Goal: Transaction & Acquisition: Purchase product/service

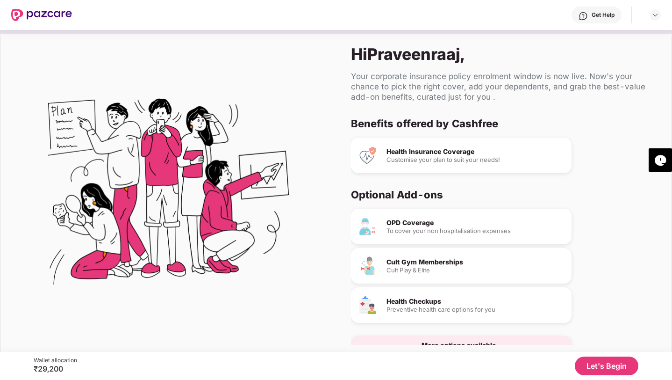
click at [611, 367] on button "Let's Begin" at bounding box center [607, 365] width 64 height 19
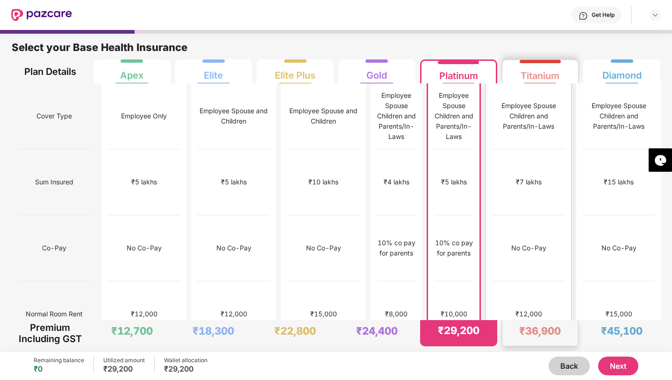
click at [553, 347] on div "No limit" at bounding box center [528, 380] width 73 height 66
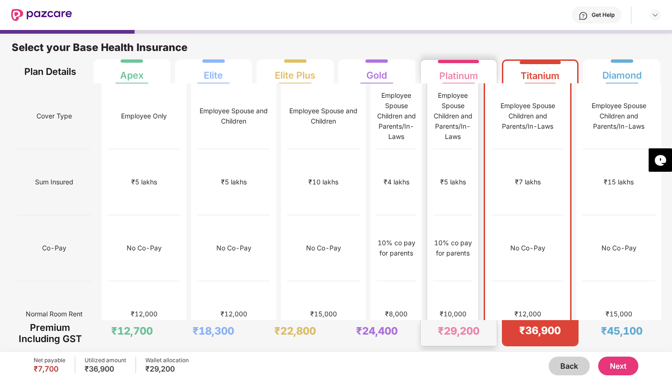
click at [473, 281] on div "₹10,000" at bounding box center [452, 314] width 39 height 66
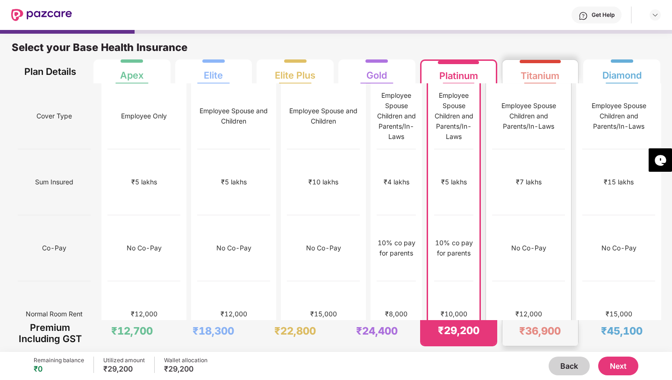
click at [520, 347] on div "No limit" at bounding box center [528, 380] width 73 height 66
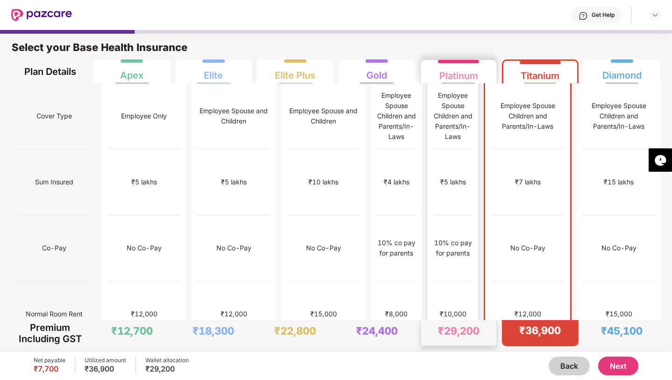
click at [470, 281] on div "₹10,000" at bounding box center [452, 314] width 39 height 66
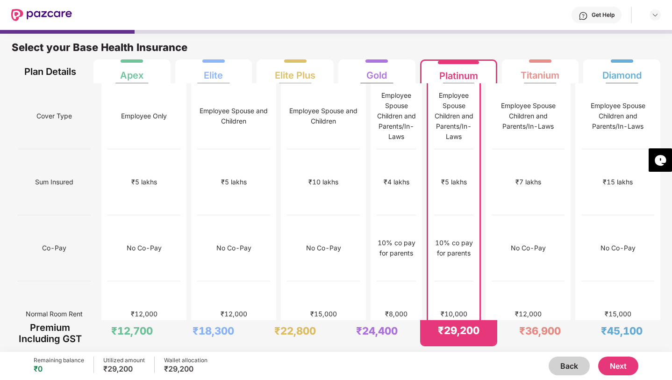
click at [617, 368] on button "Next" at bounding box center [618, 365] width 40 height 19
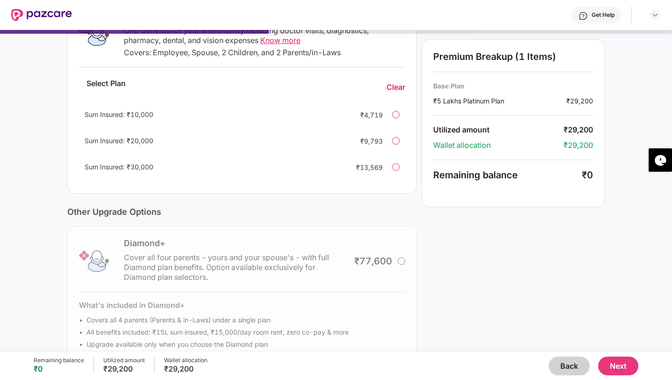
scroll to position [196, 0]
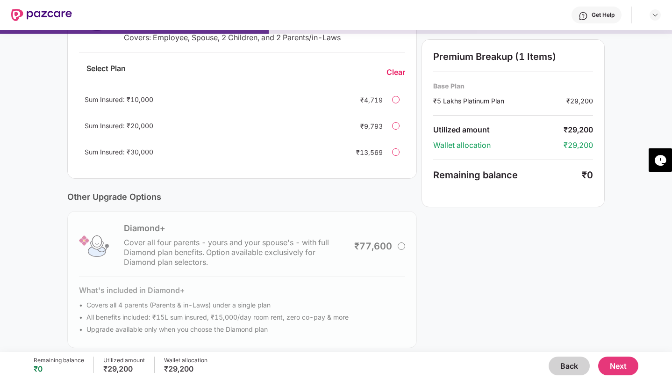
click at [399, 245] on div "Diamond+ Cover all four parents - yours and your spouse's - with full Diamond p…" at bounding box center [242, 279] width 350 height 137
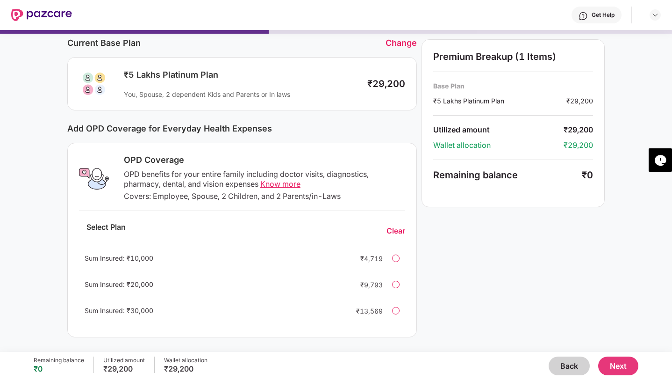
scroll to position [29, 0]
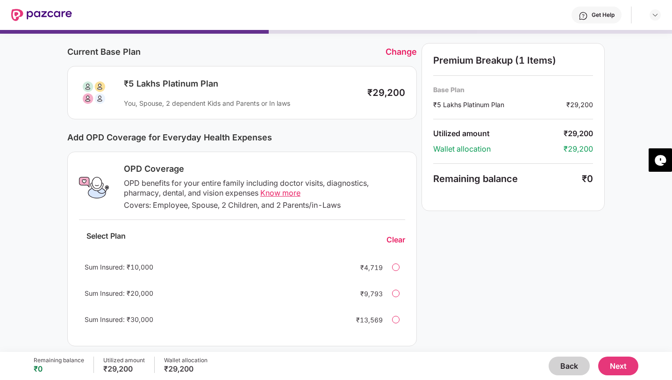
click at [392, 293] on div at bounding box center [395, 292] width 7 height 7
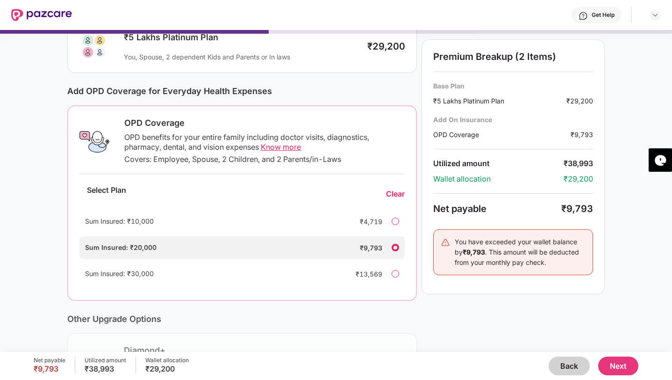
scroll to position [60, 0]
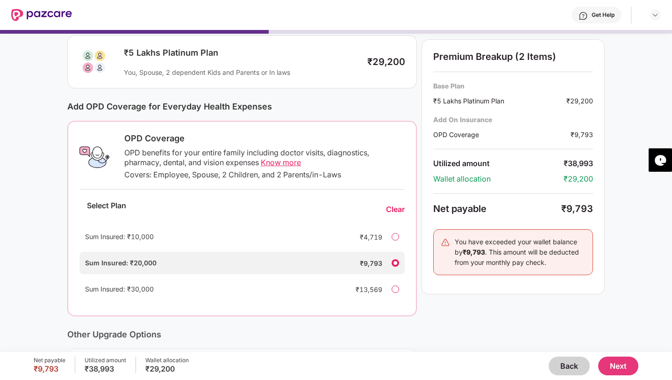
click at [279, 163] on span "Know more" at bounding box center [281, 162] width 40 height 9
click at [561, 299] on div "Premium Breakup (2 Items) Base Plan ₹5 Lakhs Platinum Plan ₹29,200 Add On Insur…" at bounding box center [513, 248] width 183 height 473
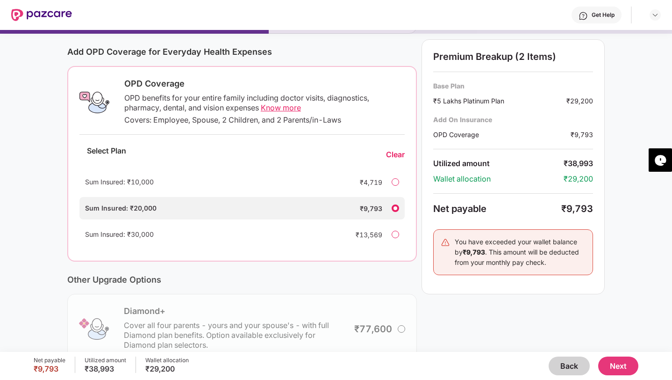
scroll to position [115, 0]
click at [615, 367] on button "Next" at bounding box center [618, 365] width 40 height 19
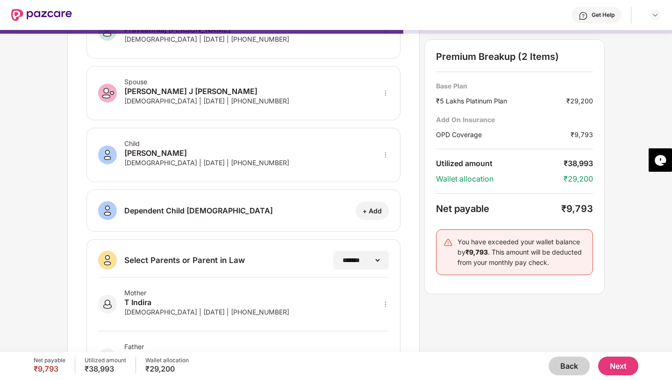
scroll to position [130, 0]
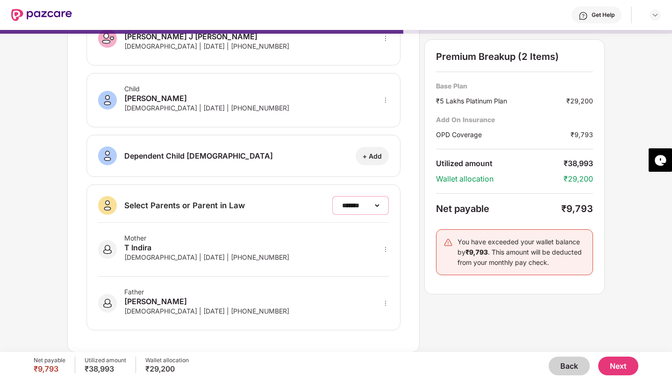
click at [347, 205] on select "**********" at bounding box center [360, 204] width 41 height 7
click at [619, 370] on button "Next" at bounding box center [618, 365] width 40 height 19
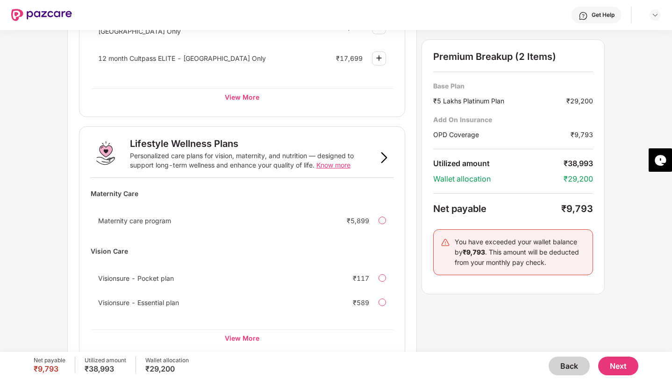
scroll to position [541, 0]
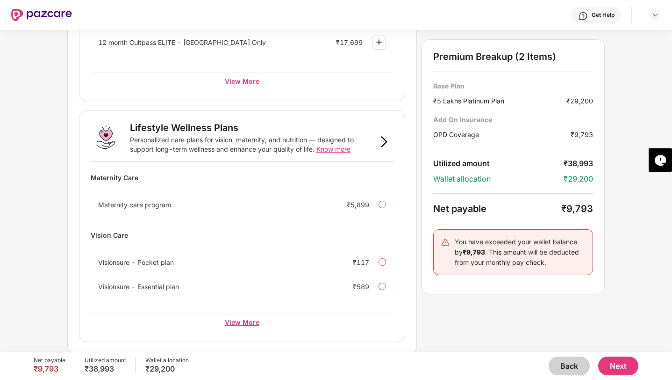
click at [228, 323] on div "View More" at bounding box center [242, 321] width 303 height 17
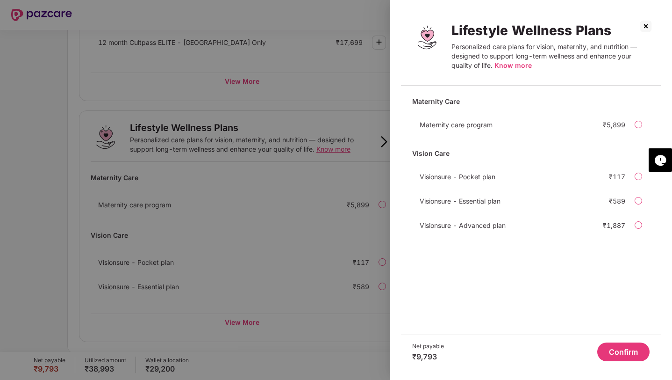
click at [646, 21] on img at bounding box center [645, 26] width 15 height 15
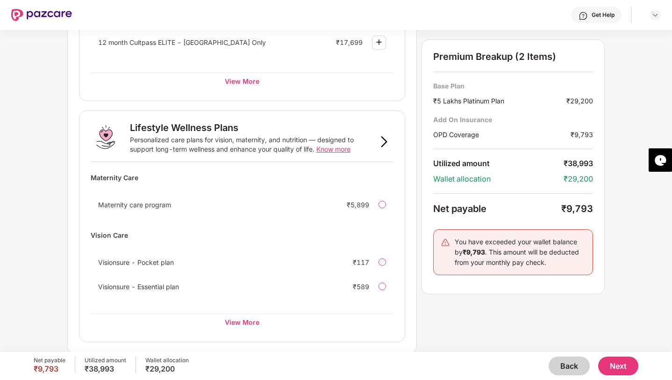
click at [614, 370] on button "Next" at bounding box center [618, 365] width 40 height 19
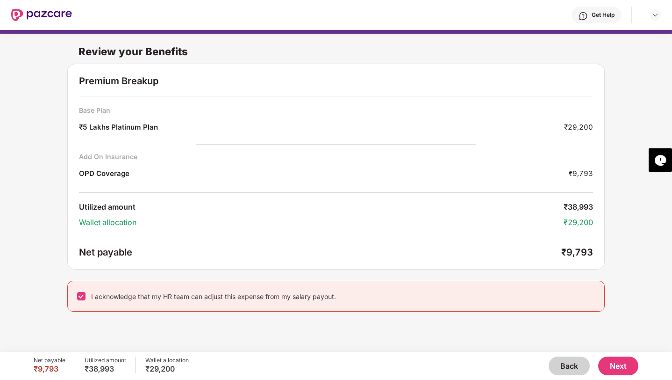
click at [626, 364] on button "Next" at bounding box center [618, 365] width 40 height 19
